Goal: Task Accomplishment & Management: Manage account settings

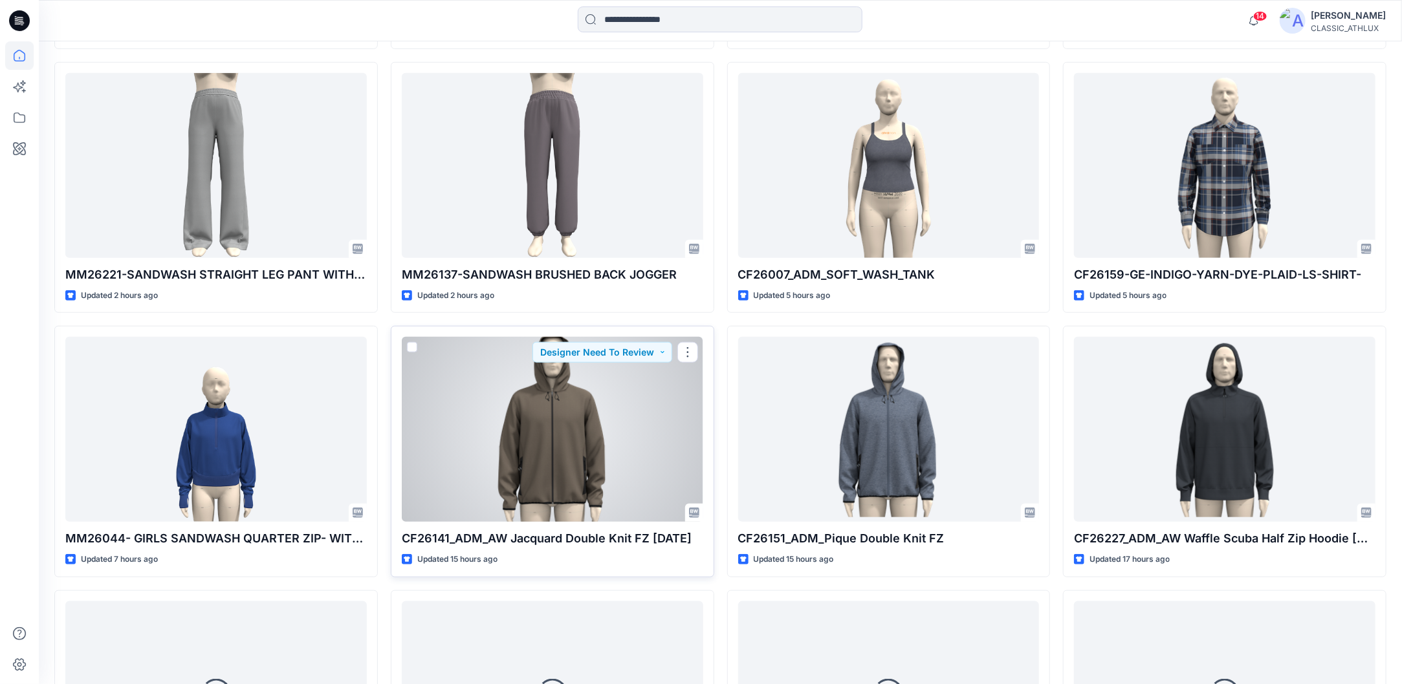
scroll to position [661, 0]
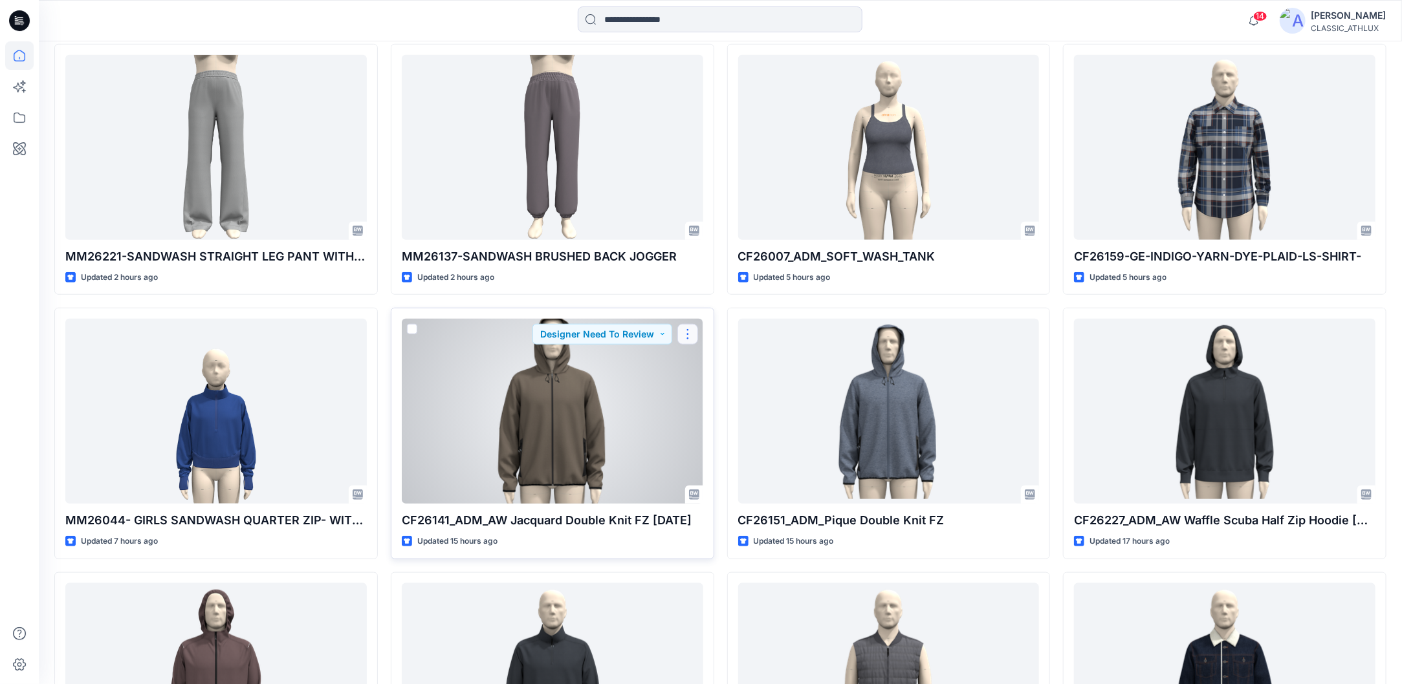
click at [691, 338] on button "button" at bounding box center [687, 334] width 21 height 21
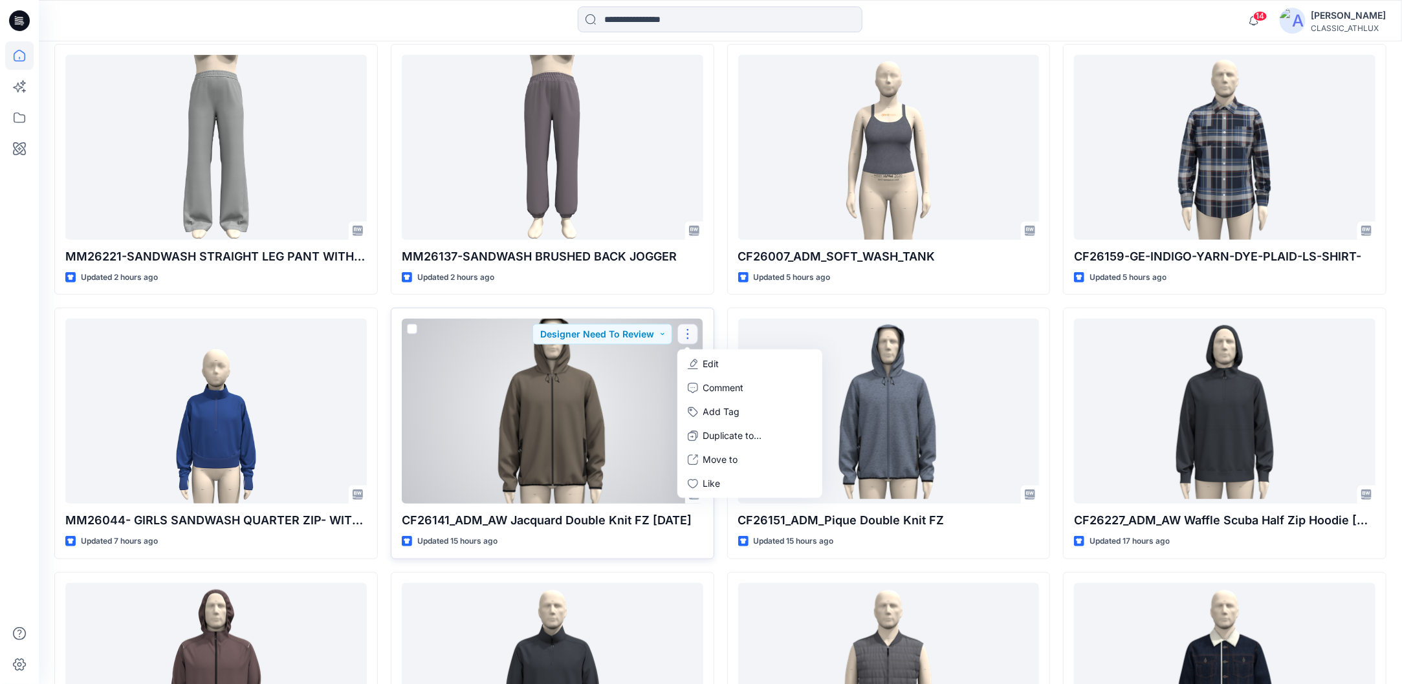
click at [702, 367] on button "Edit" at bounding box center [750, 365] width 140 height 24
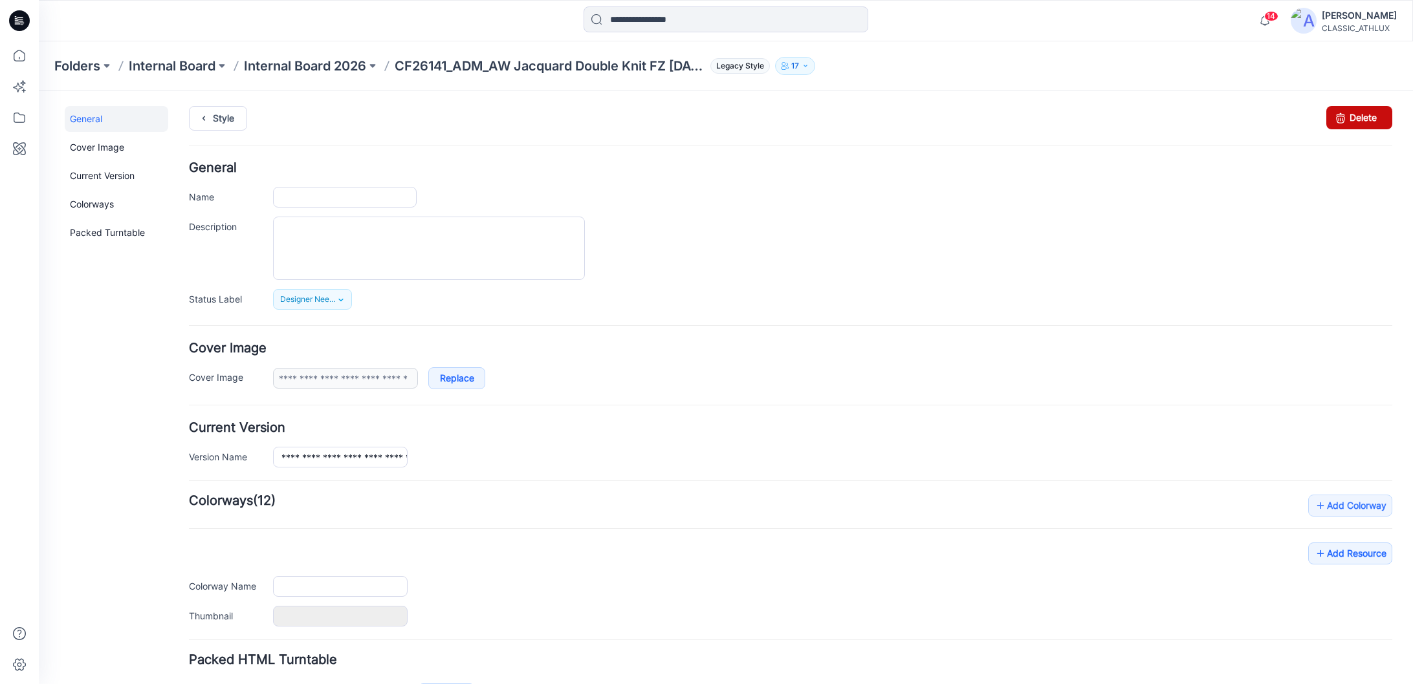
type input "**********"
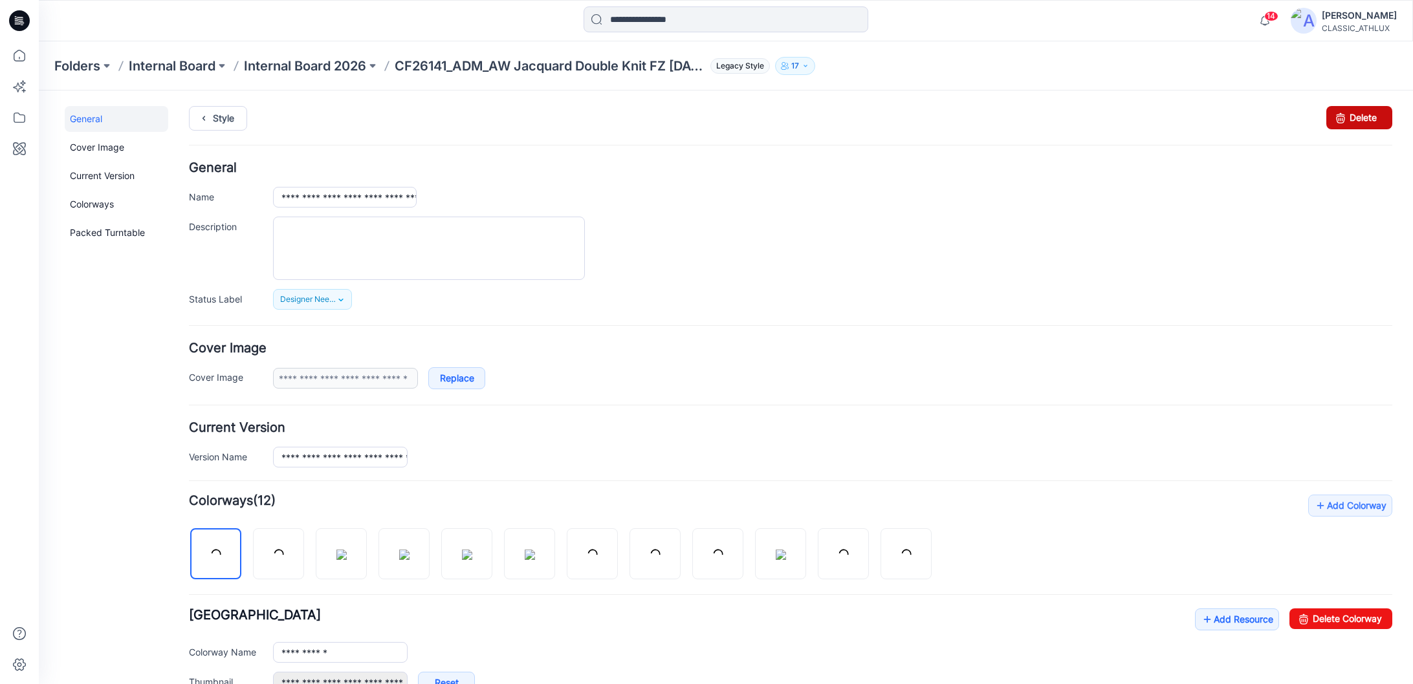
drag, startPoint x: 1331, startPoint y: 120, endPoint x: 807, endPoint y: 151, distance: 525.0
click at [1331, 120] on icon at bounding box center [1340, 117] width 18 height 23
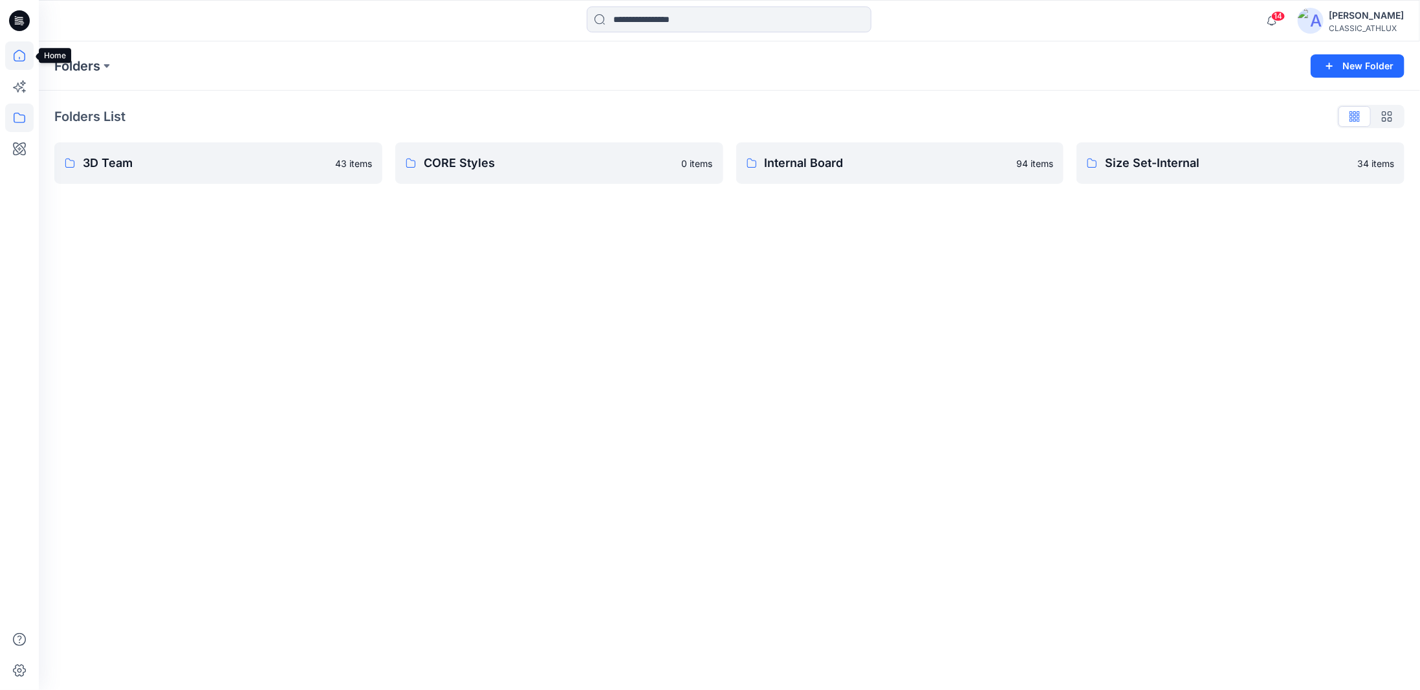
click at [17, 54] on icon at bounding box center [19, 55] width 28 height 28
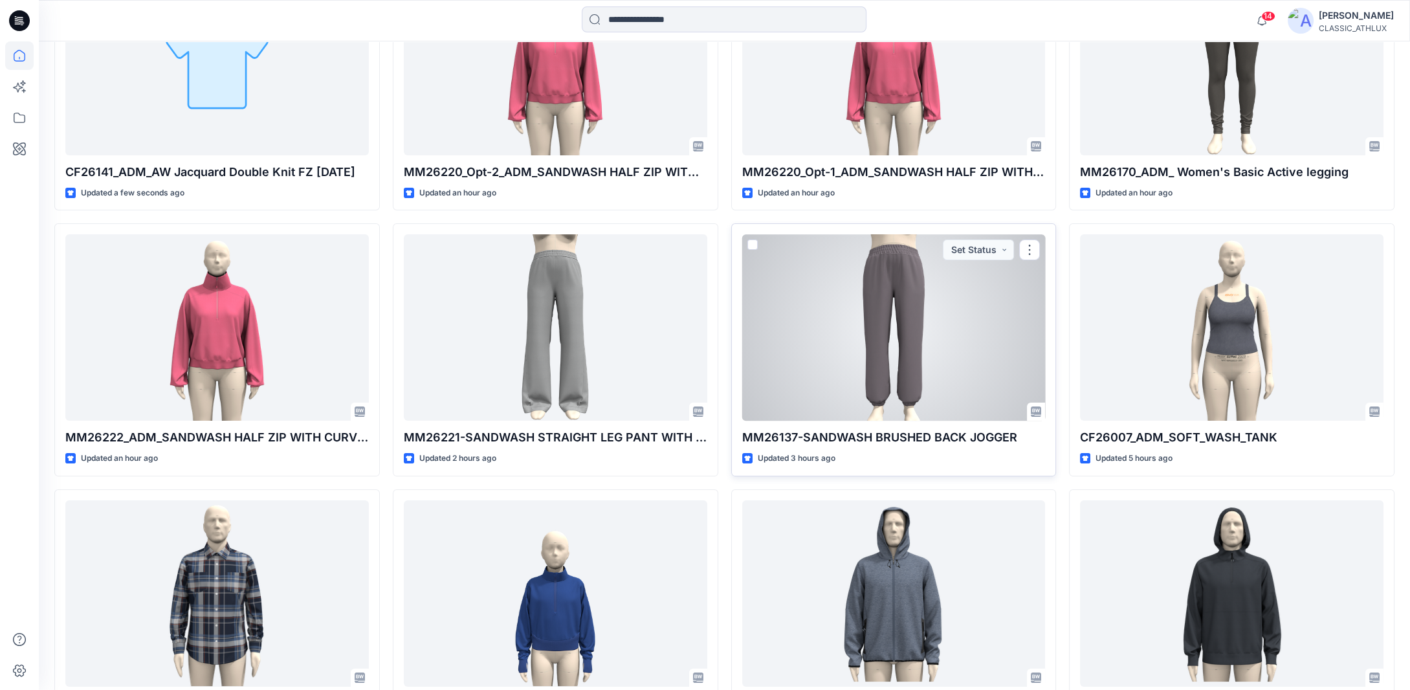
scroll to position [532, 0]
